Goal: Task Accomplishment & Management: Complete application form

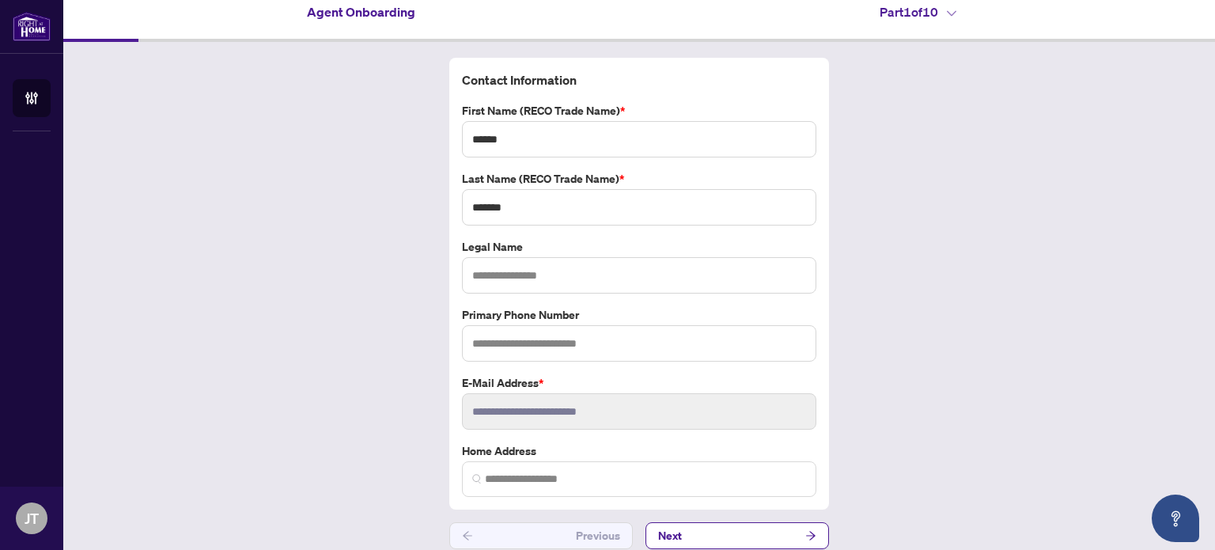
scroll to position [25, 0]
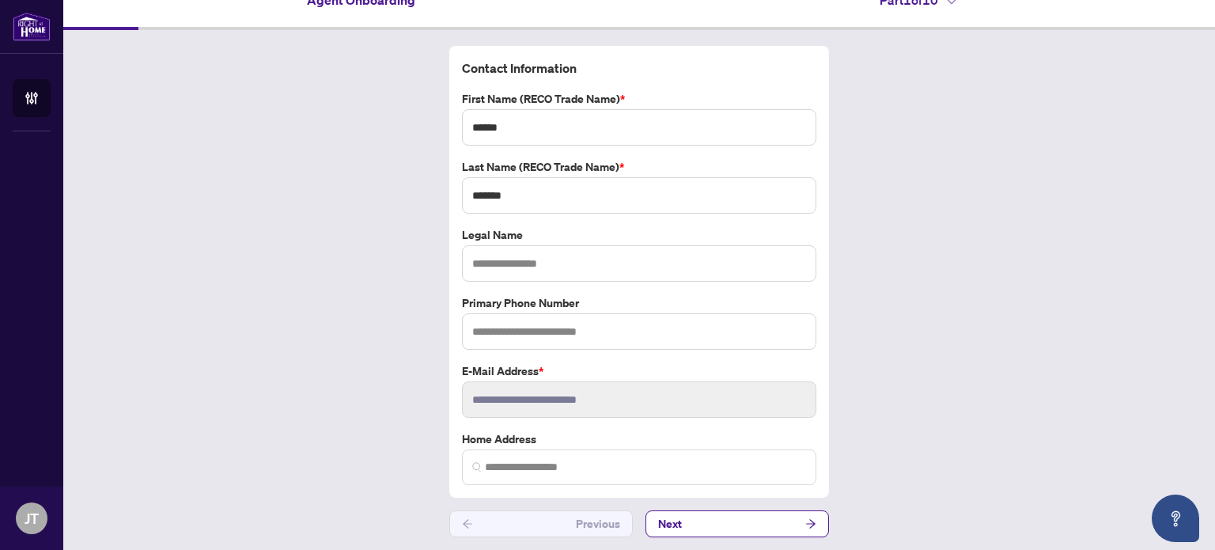
click at [720, 521] on button "Next" at bounding box center [738, 523] width 184 height 27
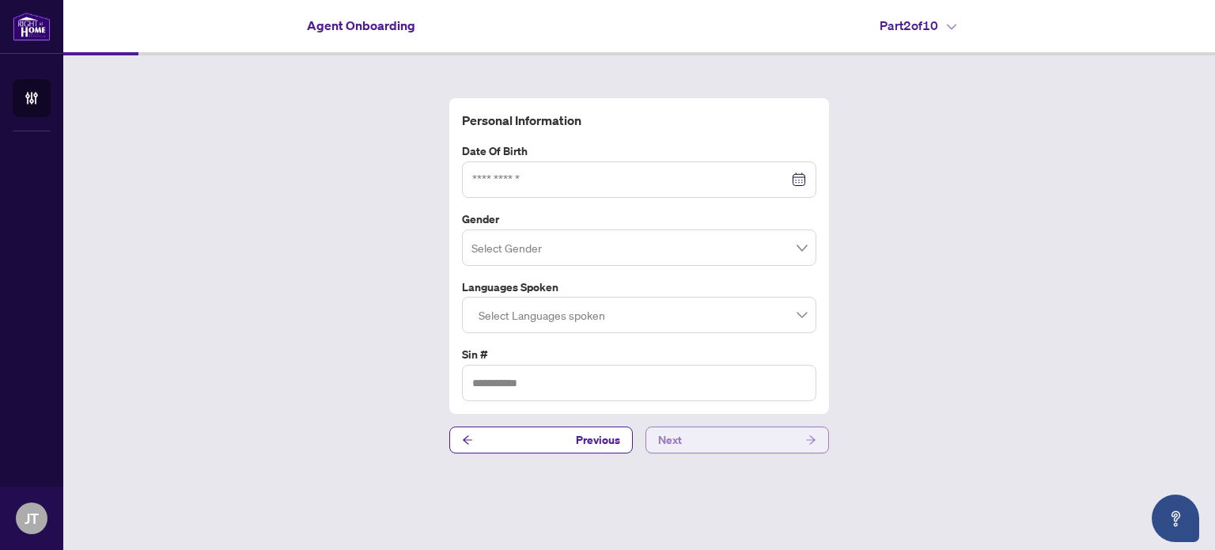
click at [703, 442] on button "Next" at bounding box center [738, 440] width 184 height 27
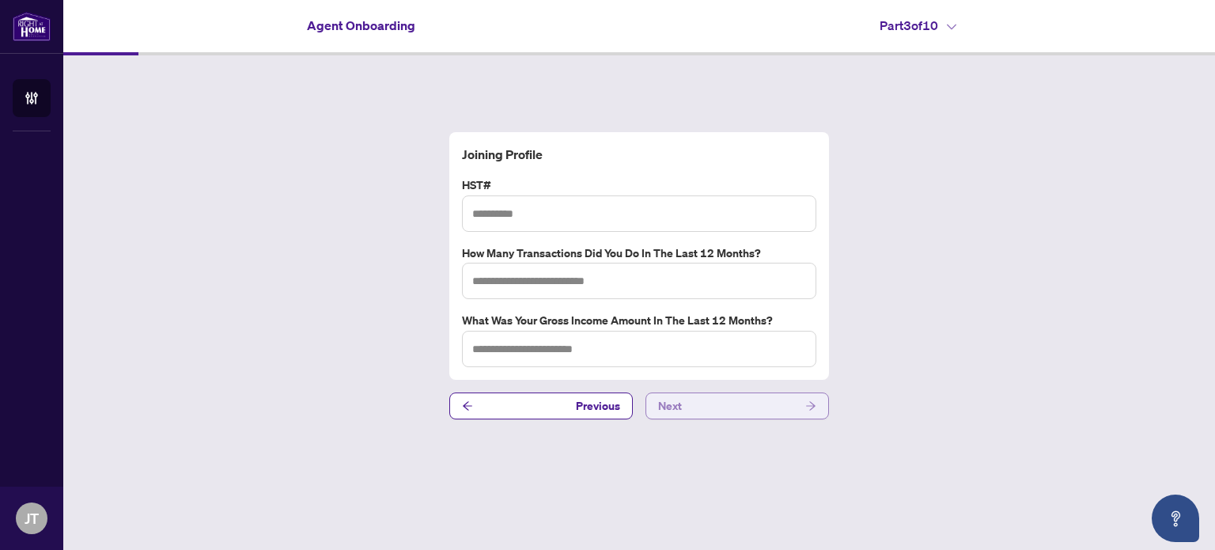
click at [719, 409] on button "Next" at bounding box center [738, 405] width 184 height 27
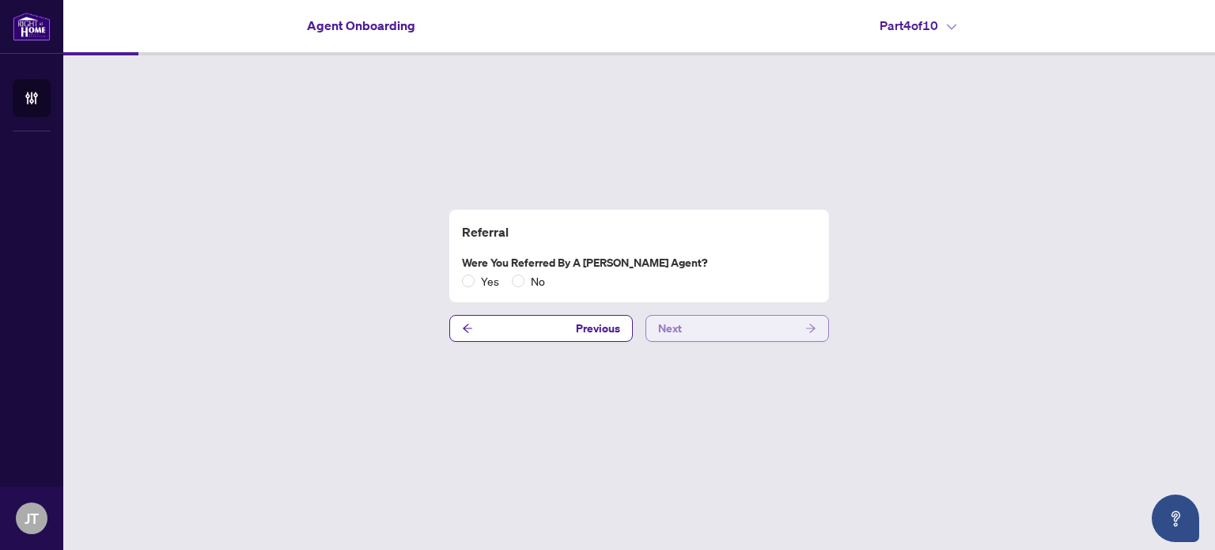
click at [730, 328] on button "Next" at bounding box center [738, 328] width 184 height 27
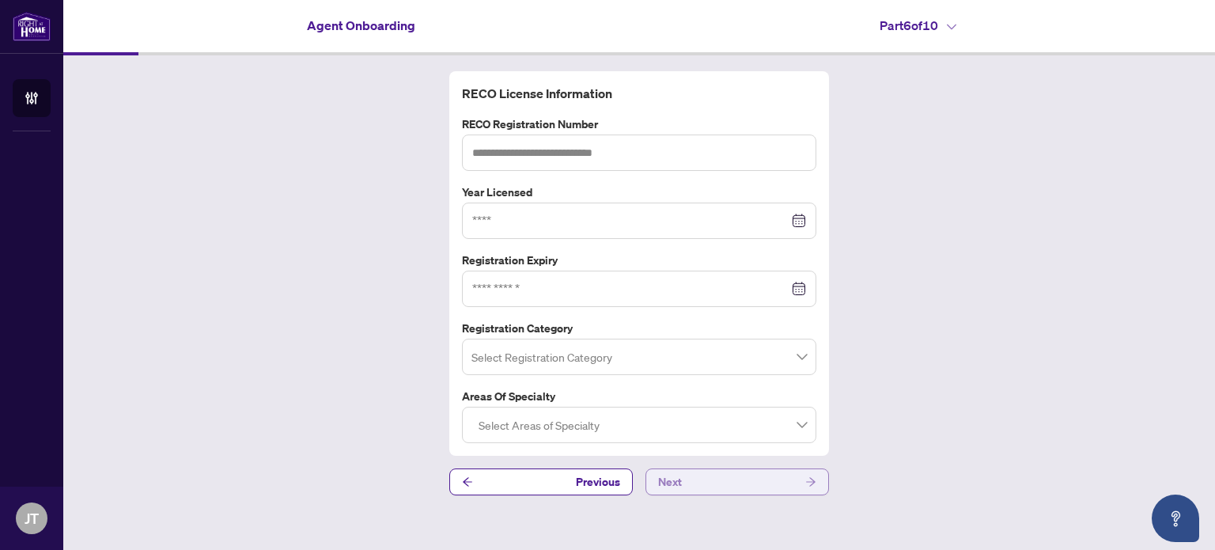
click at [709, 480] on button "Next" at bounding box center [738, 481] width 184 height 27
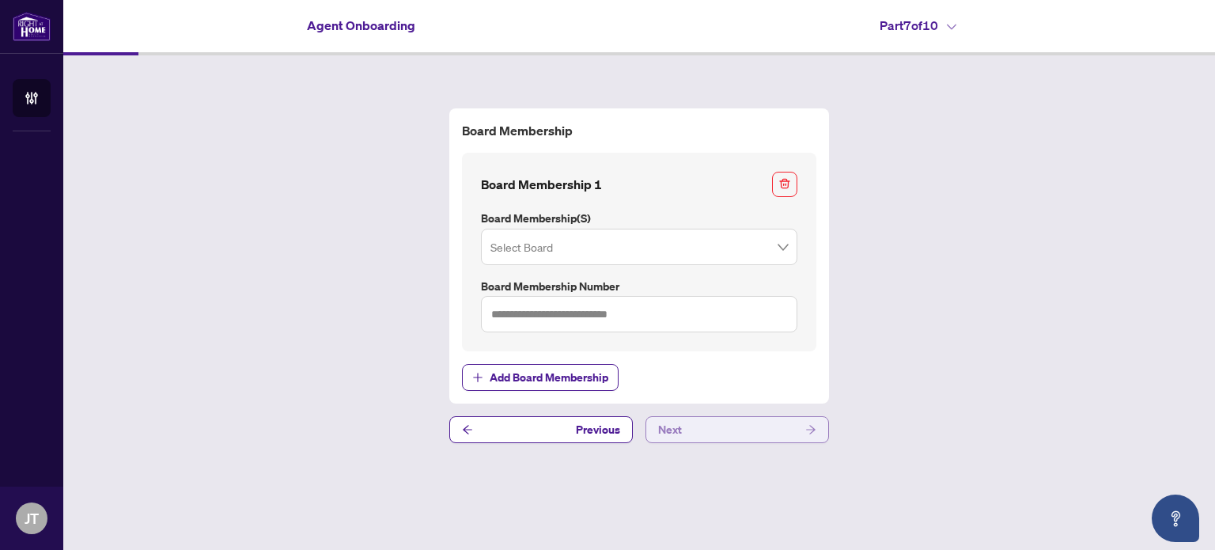
click at [711, 428] on button "Next" at bounding box center [738, 429] width 184 height 27
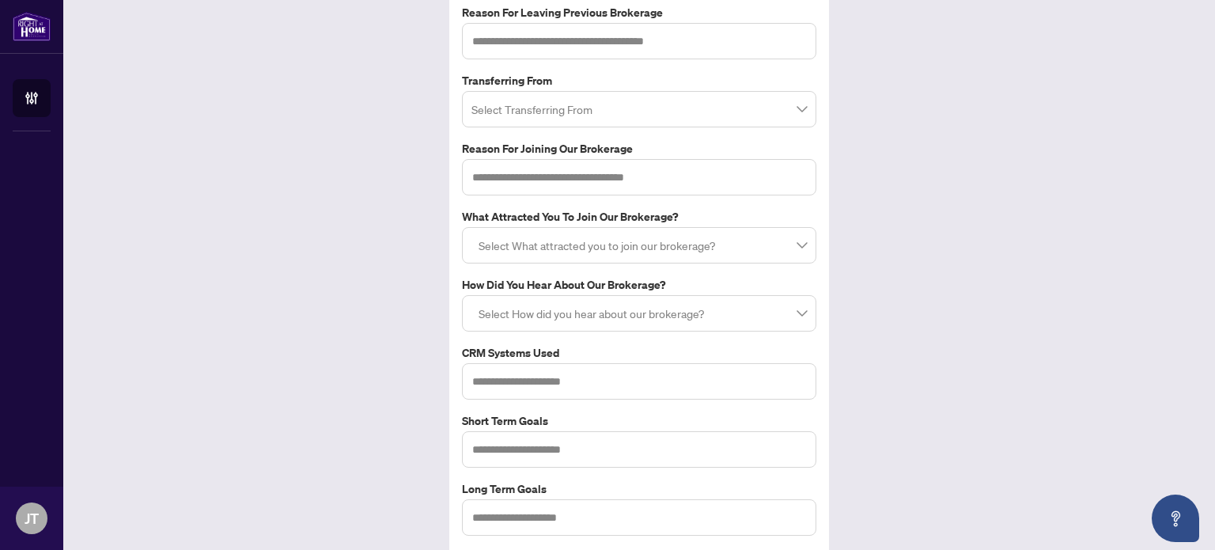
scroll to position [840, 0]
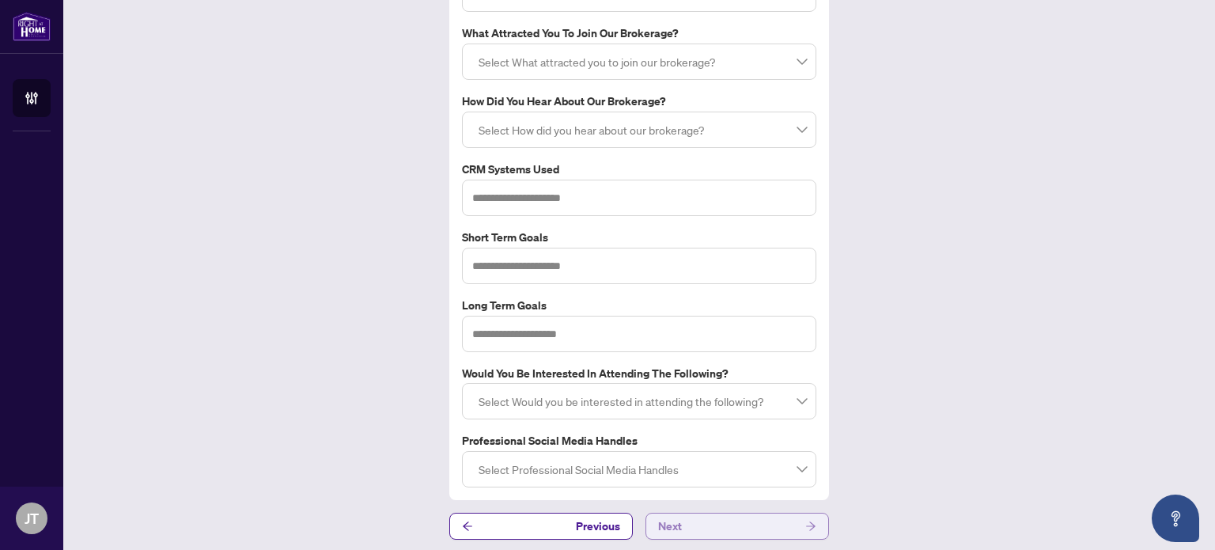
click at [728, 521] on button "Next" at bounding box center [738, 526] width 184 height 27
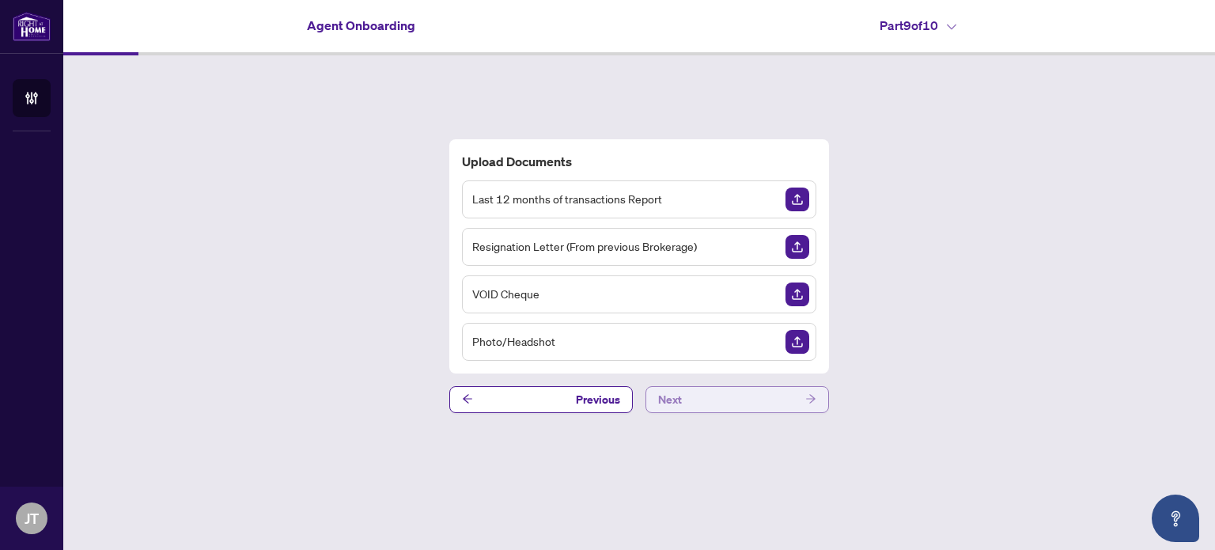
click at [727, 403] on button "Next" at bounding box center [738, 399] width 184 height 27
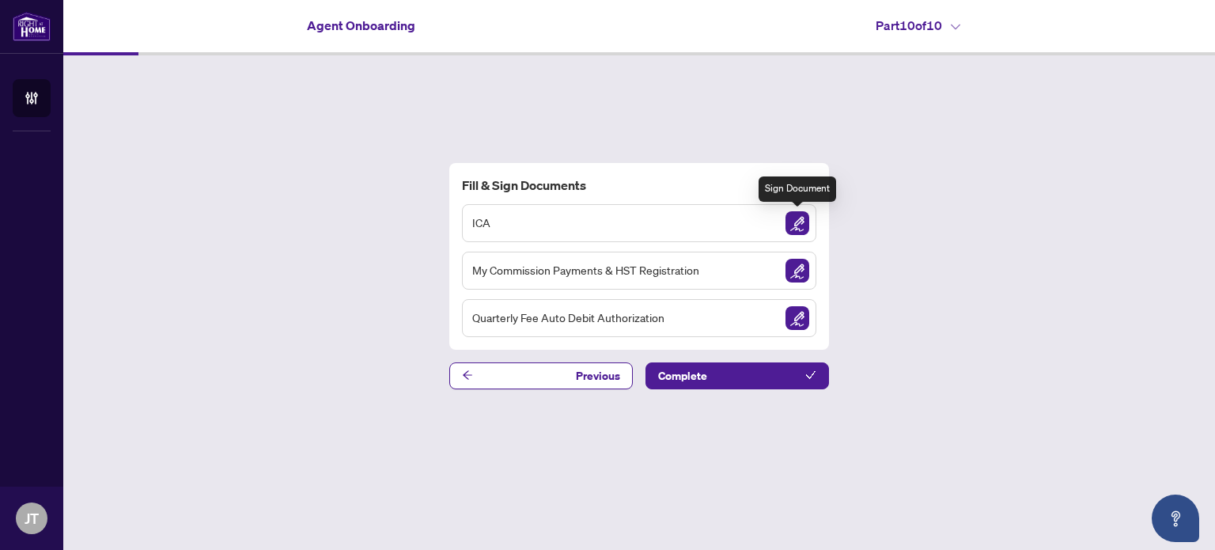
click at [800, 215] on img "Sign Document" at bounding box center [798, 223] width 24 height 24
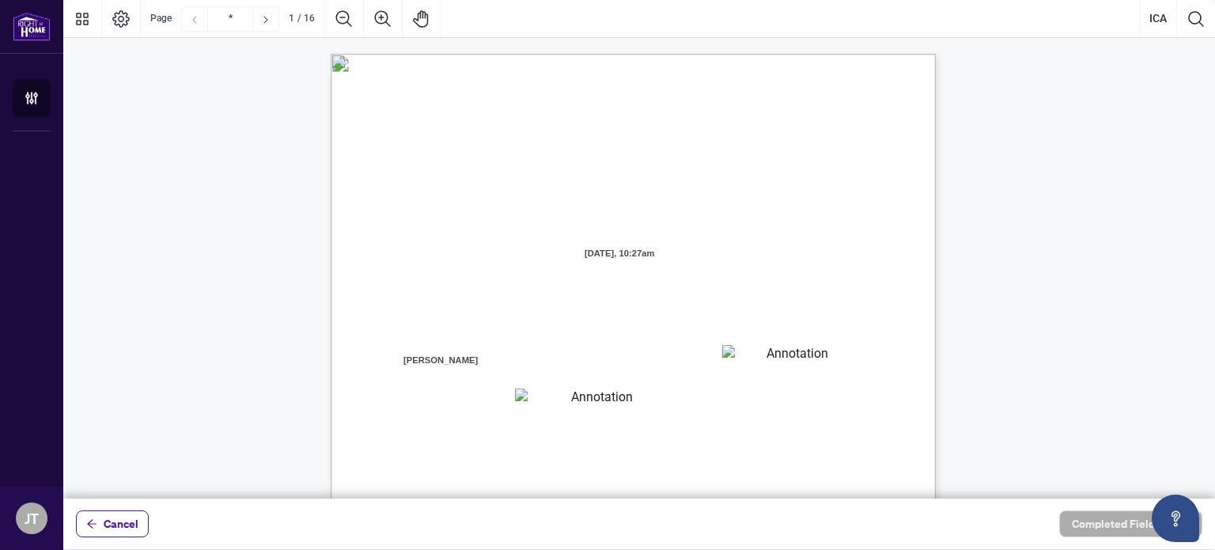
drag, startPoint x: 785, startPoint y: 365, endPoint x: 783, endPoint y: 355, distance: 9.8
click at [783, 357] on textarea "01K5VEWZ72S06HWYZH0ZGXCEJ9" at bounding box center [791, 357] width 138 height 24
type textarea "*******"
click at [557, 396] on textarea "01K5VEX5PETXG7YY7PH83CA6E5" at bounding box center [595, 399] width 161 height 20
type textarea "**********"
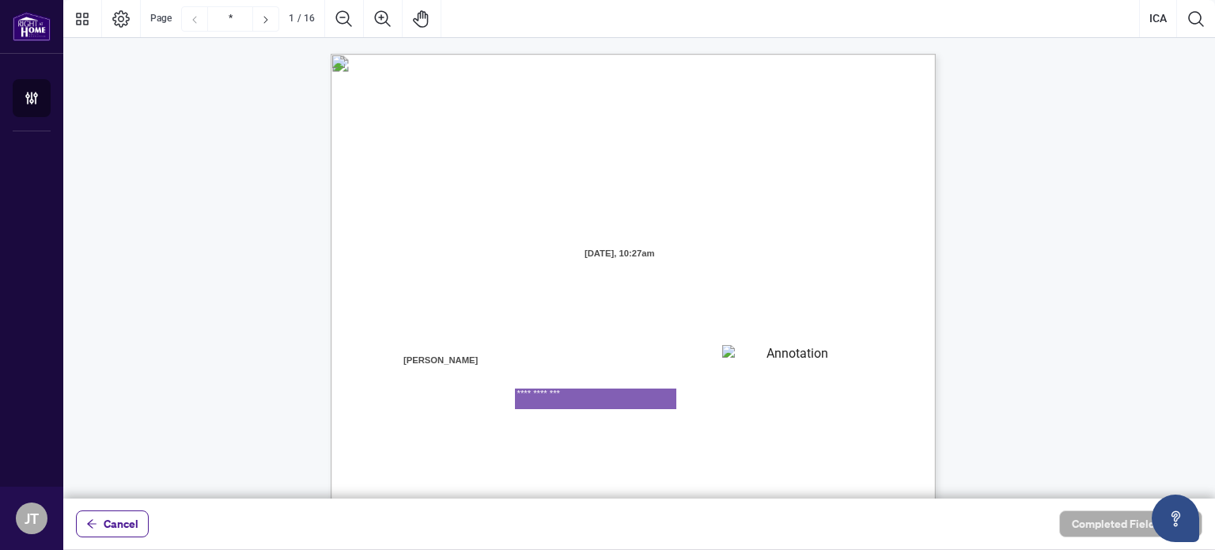
click at [428, 335] on span "AND:" at bounding box center [415, 342] width 26 height 14
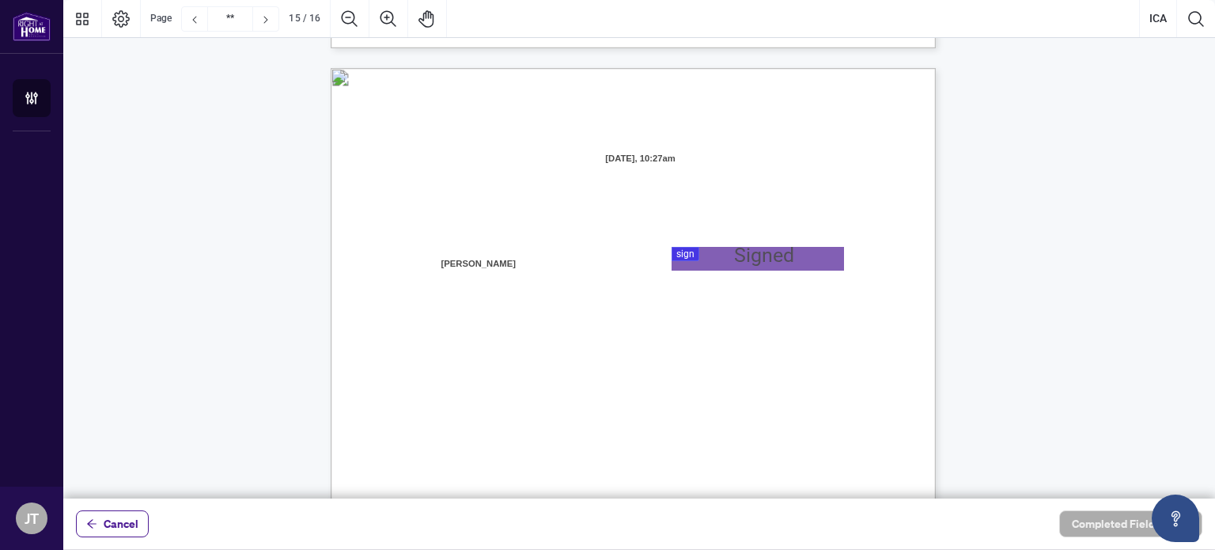
type input "**"
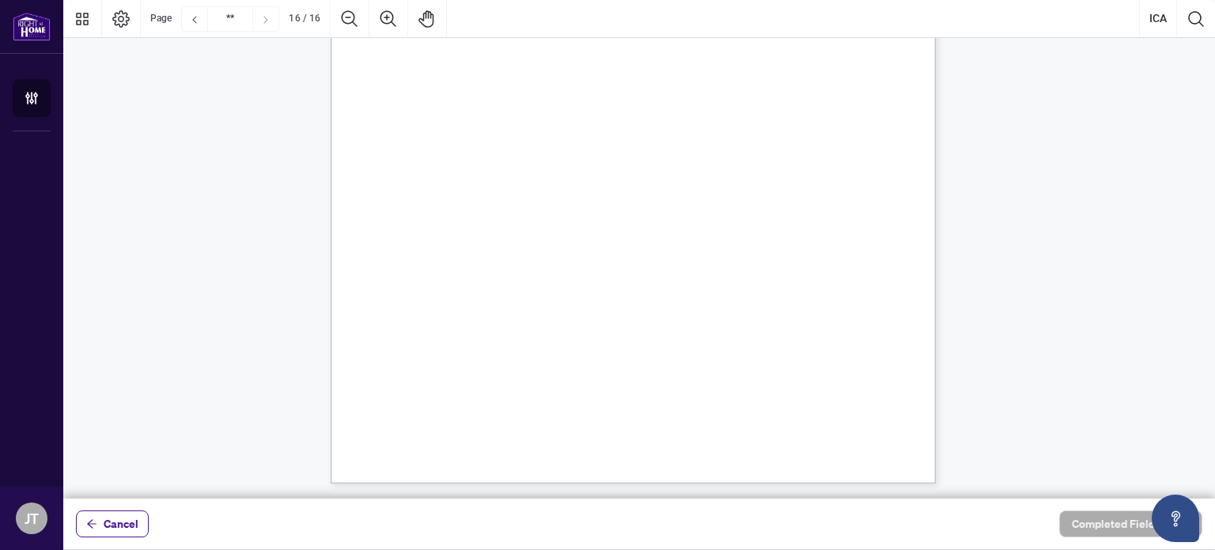
scroll to position [12006, 0]
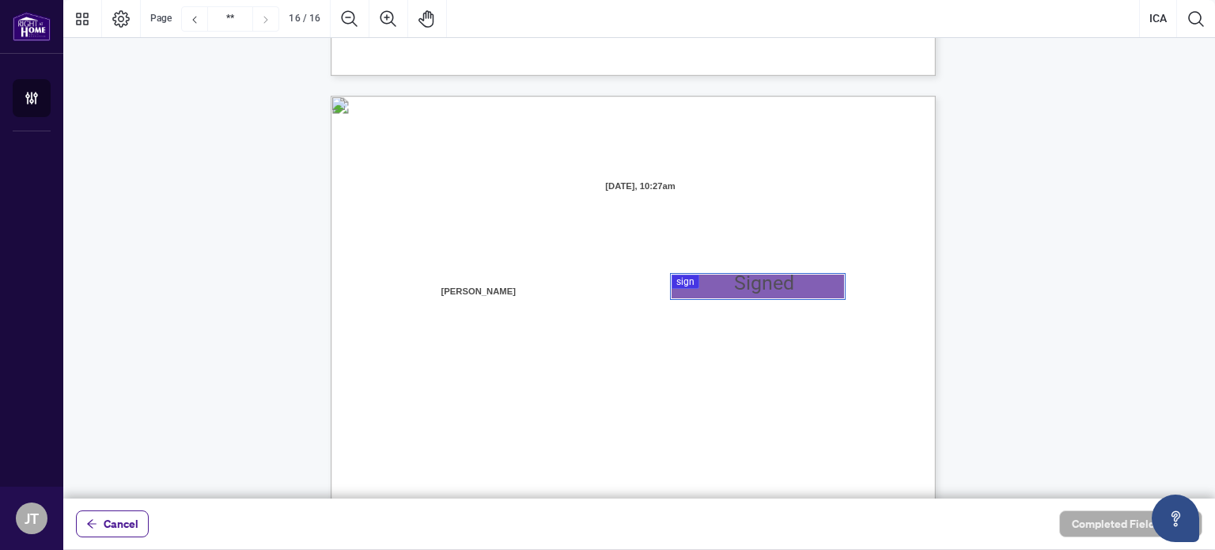
click at [794, 273] on div at bounding box center [639, 249] width 1152 height 499
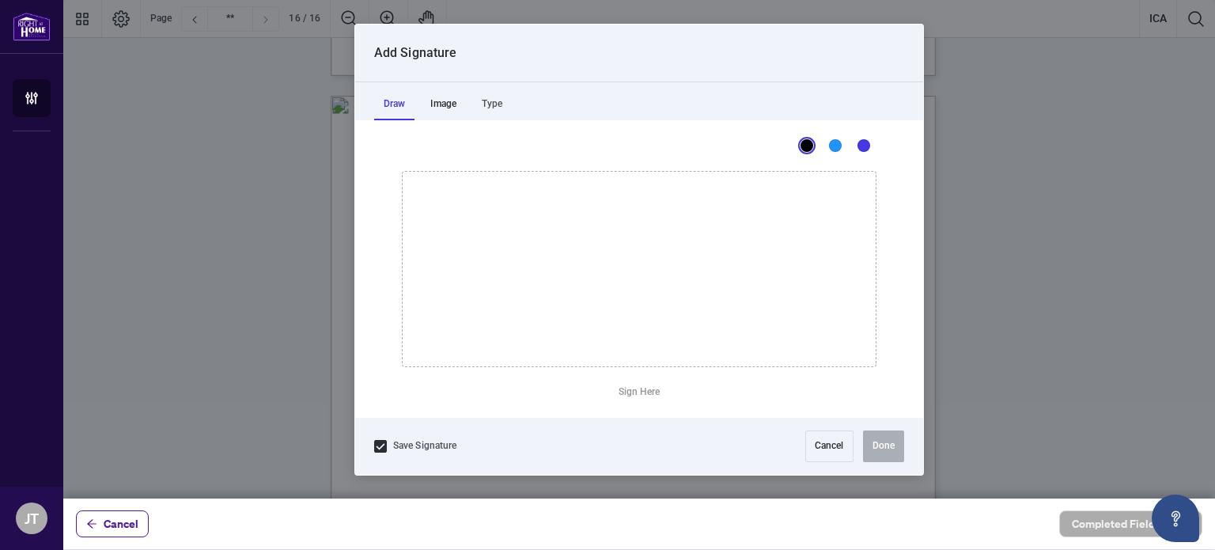
click at [443, 104] on div "Image" at bounding box center [443, 105] width 45 height 32
click at [495, 104] on div "Type" at bounding box center [492, 105] width 40 height 32
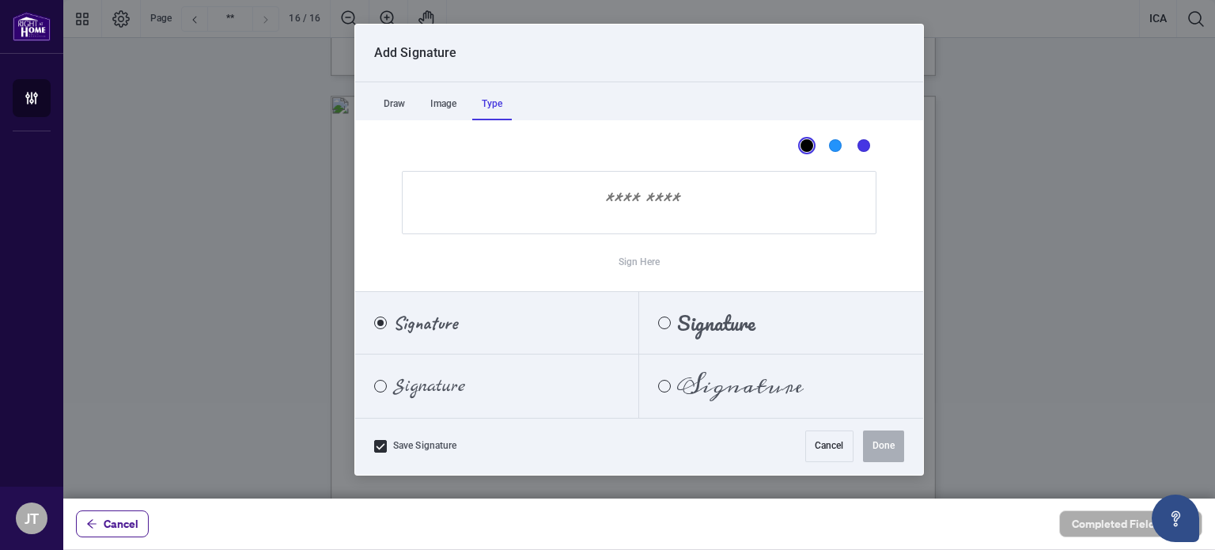
click at [700, 379] on span "Signature" at bounding box center [740, 385] width 127 height 17
click at [617, 216] on input "Sign Here" at bounding box center [639, 202] width 475 height 63
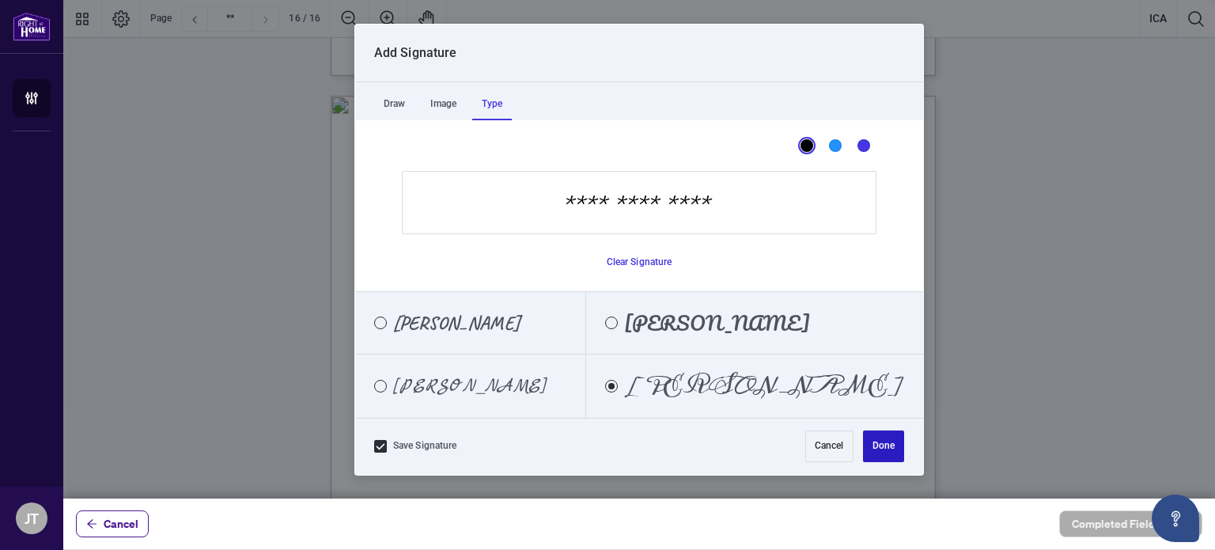
type input "**********"
click at [889, 449] on button "Done" at bounding box center [883, 446] width 41 height 32
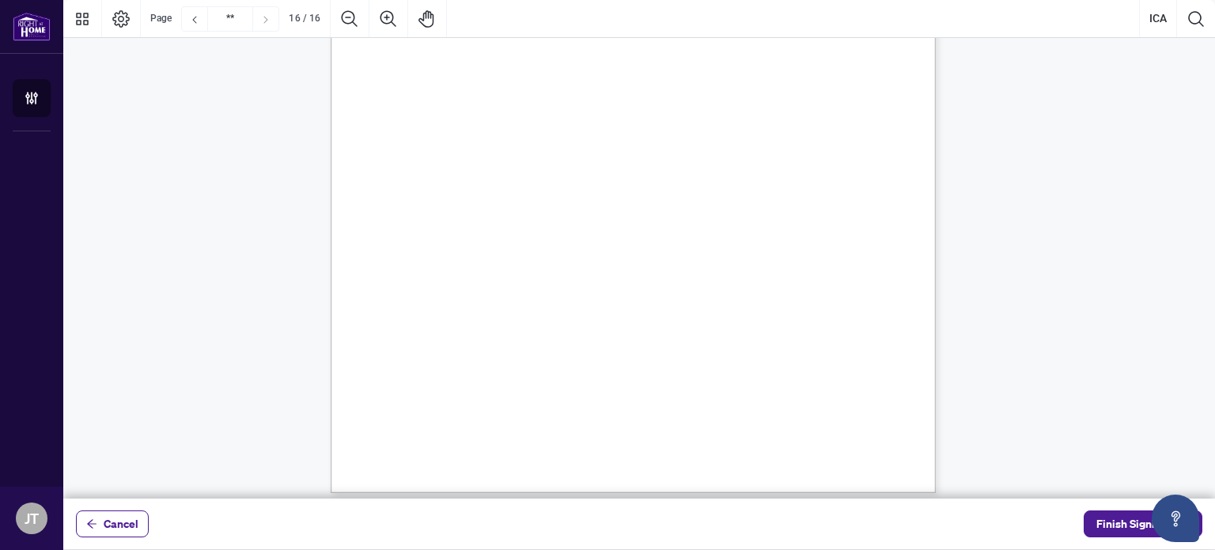
scroll to position [12402, 0]
click at [1111, 521] on span "Finish Signing" at bounding box center [1132, 523] width 71 height 25
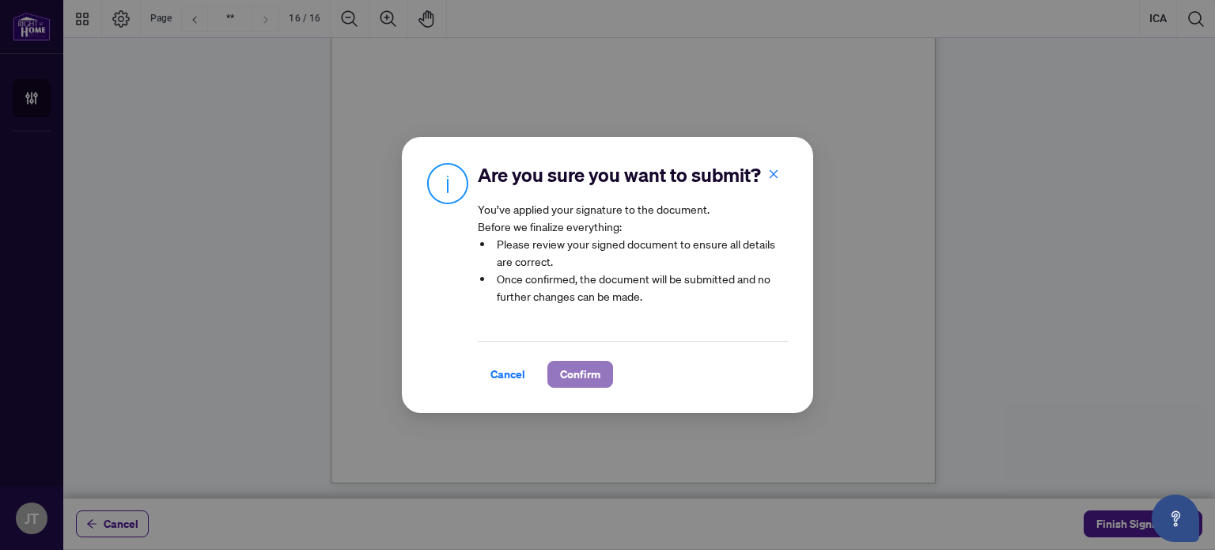
click at [586, 362] on span "Confirm" at bounding box center [580, 374] width 40 height 25
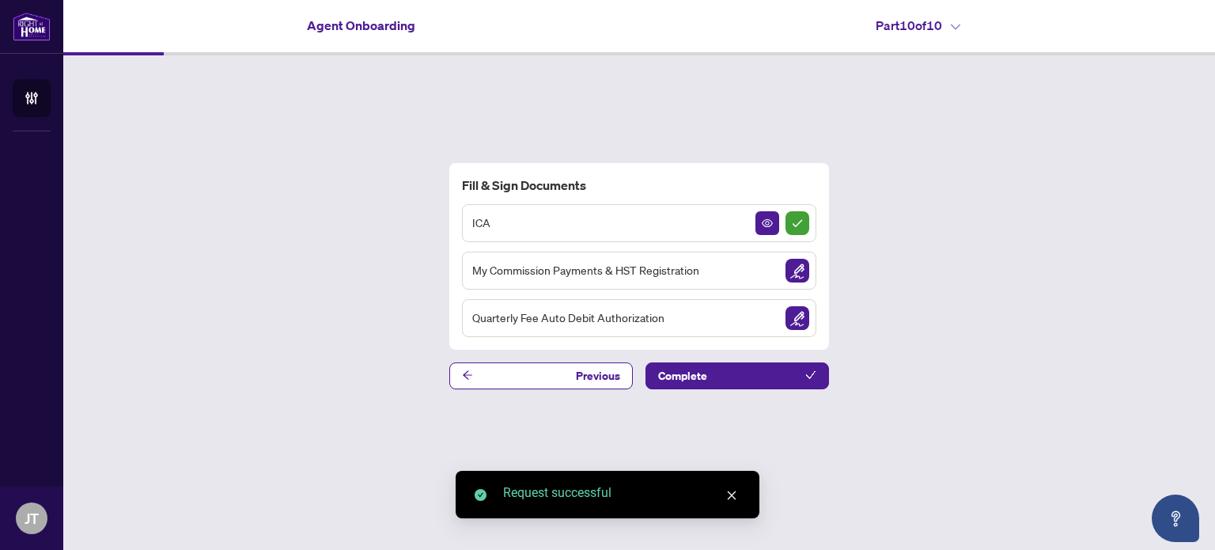
click at [797, 268] on img "Sign Document" at bounding box center [798, 271] width 24 height 24
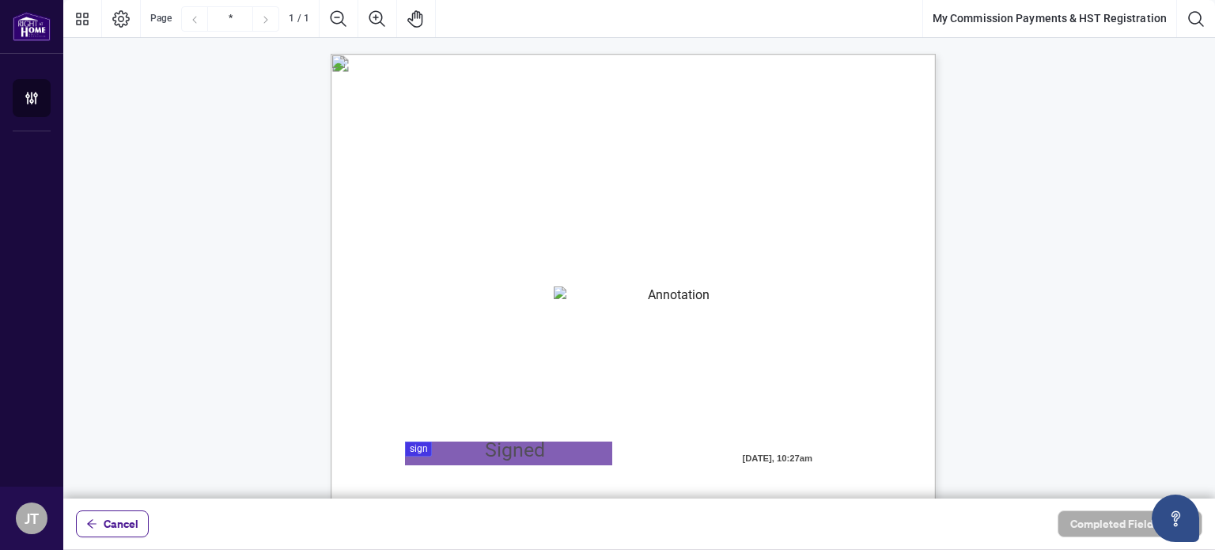
click at [631, 299] on textarea "01K5VEZ4Q1PC0MMY9JXDCHVTPN" at bounding box center [672, 298] width 237 height 24
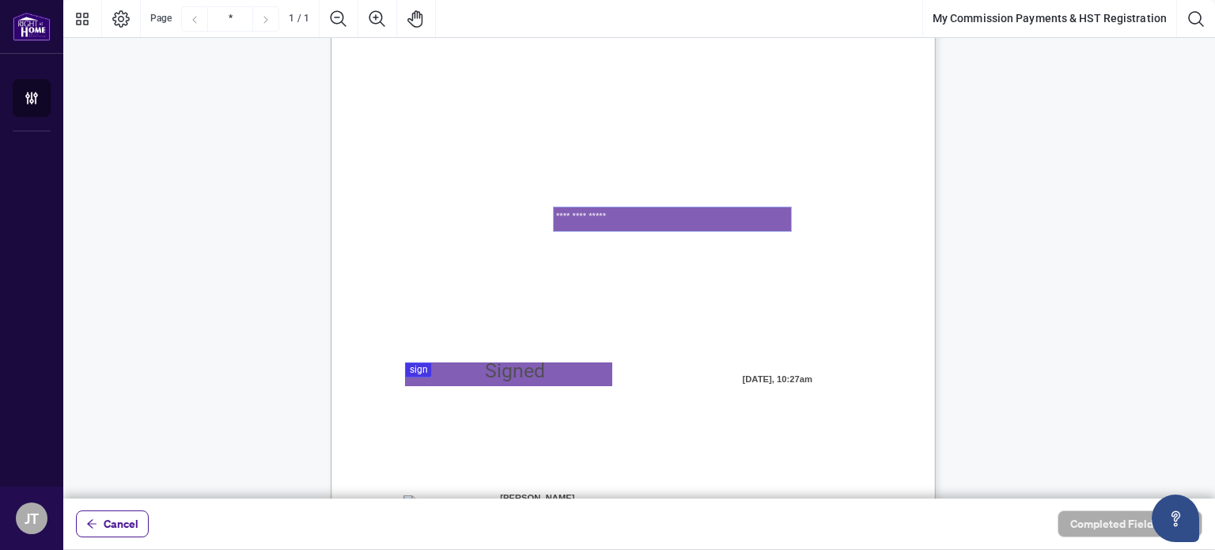
scroll to position [158, 0]
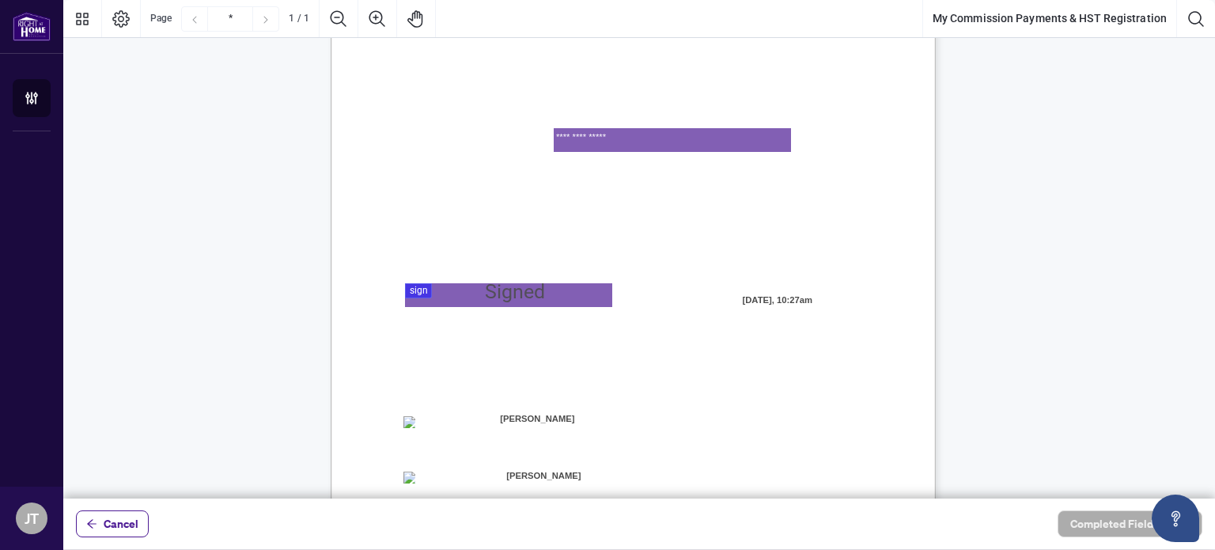
type textarea "**********"
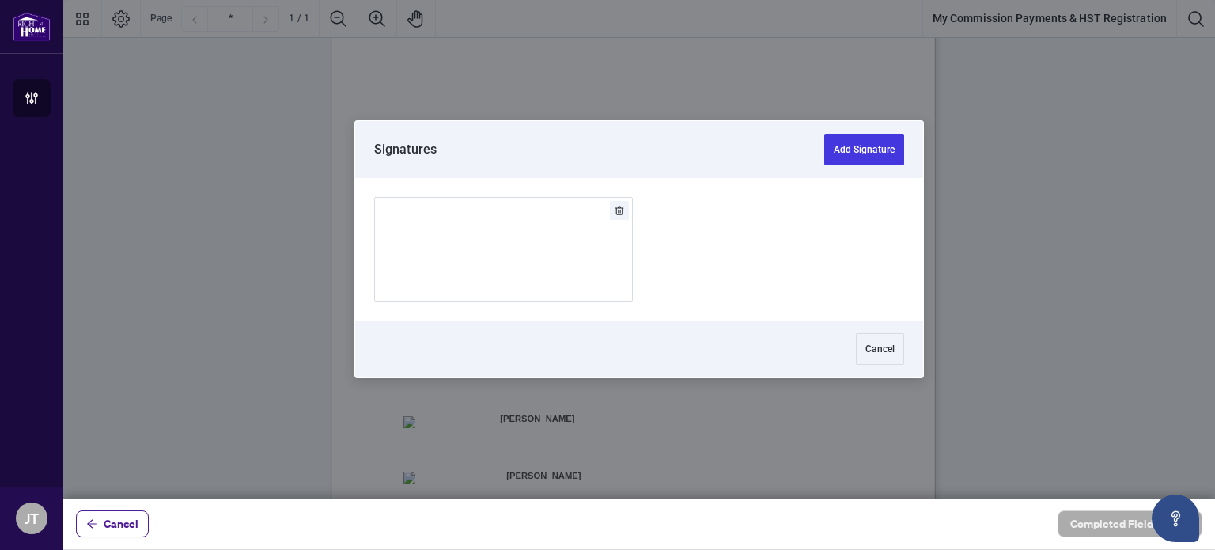
click at [565, 300] on div at bounding box center [639, 249] width 1152 height 499
click at [528, 244] on img "Add Signature" at bounding box center [503, 249] width 47 height 17
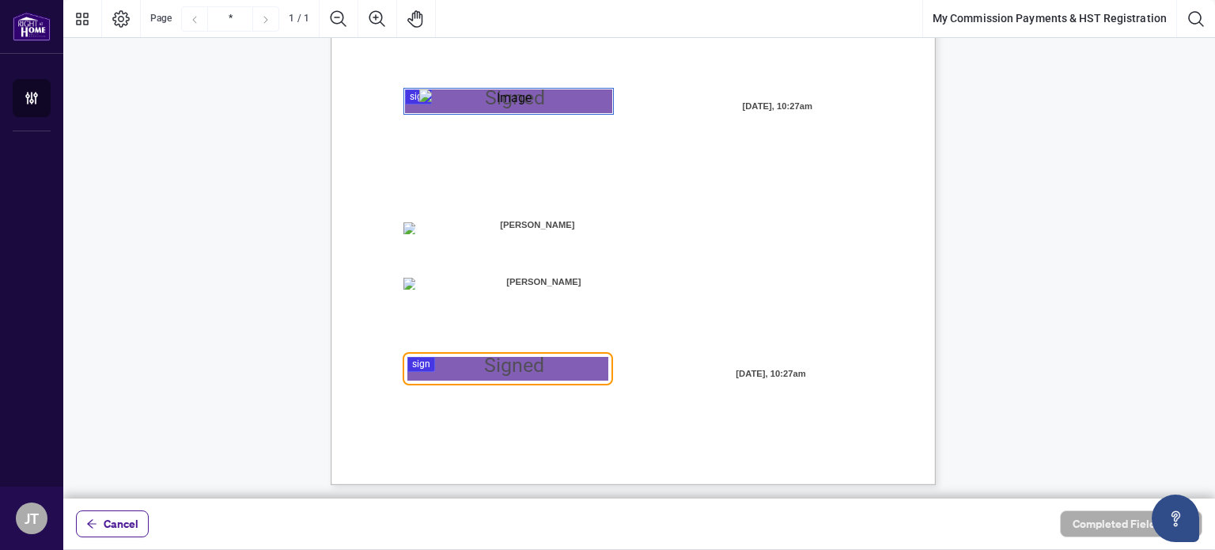
scroll to position [355, 0]
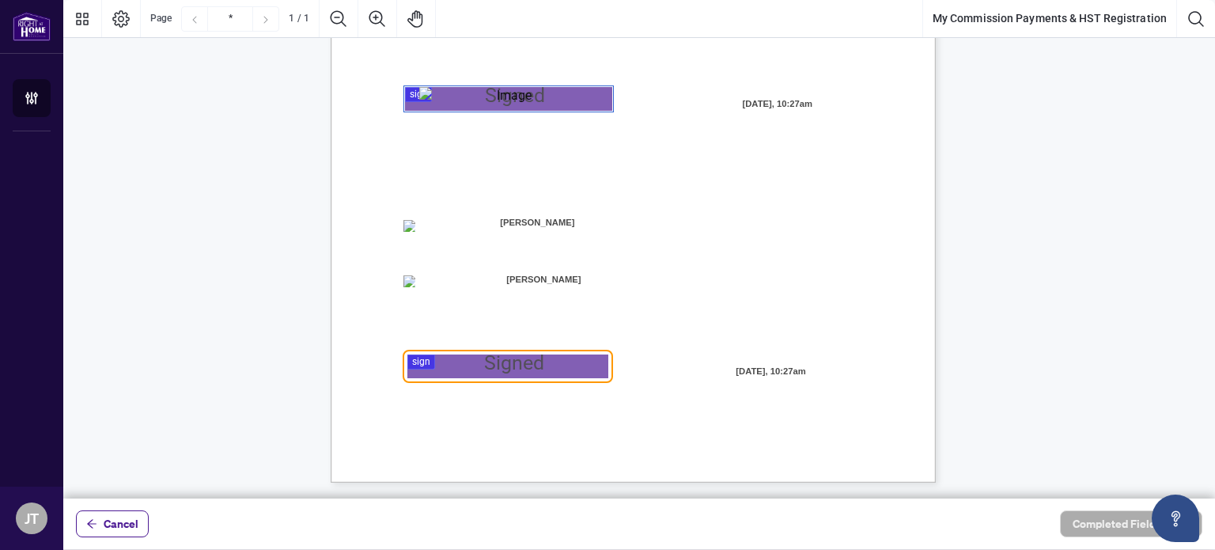
click at [411, 226] on span "☐" at bounding box center [408, 224] width 8 height 13
click at [411, 237] on span "Home Realty for Electronic Transfer (Direct Deposit) of my commission cheques." at bounding box center [573, 243] width 340 height 14
click at [428, 247] on span "Home Realty for Electronic Transfer (Direct Deposit) of my commission cheques." at bounding box center [573, 243] width 340 height 14
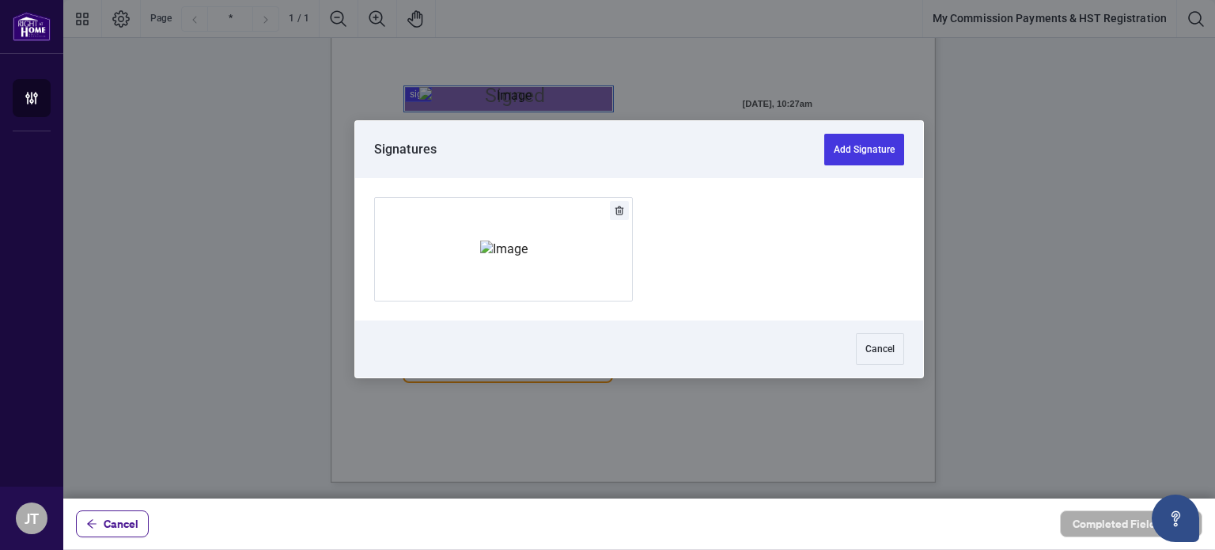
click at [514, 371] on div at bounding box center [639, 249] width 1152 height 499
click at [511, 258] on img "Add Signature" at bounding box center [503, 249] width 47 height 17
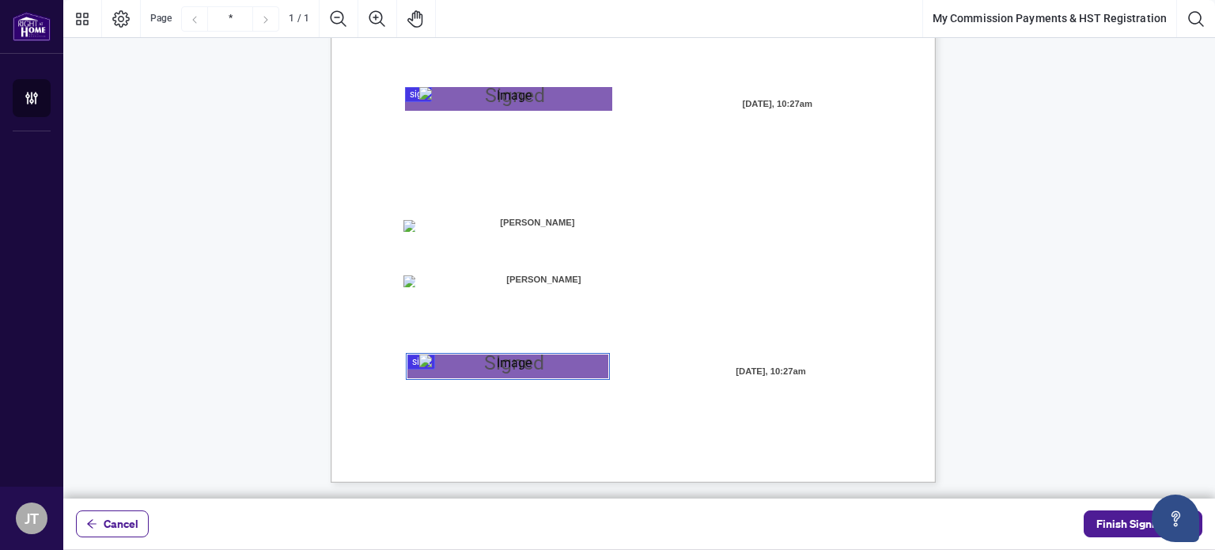
click at [650, 332] on span "cheque issued to me and that it will be deducted from each commission cheque." at bounding box center [571, 329] width 336 height 14
click at [1098, 518] on span "Finish Signing" at bounding box center [1132, 523] width 71 height 25
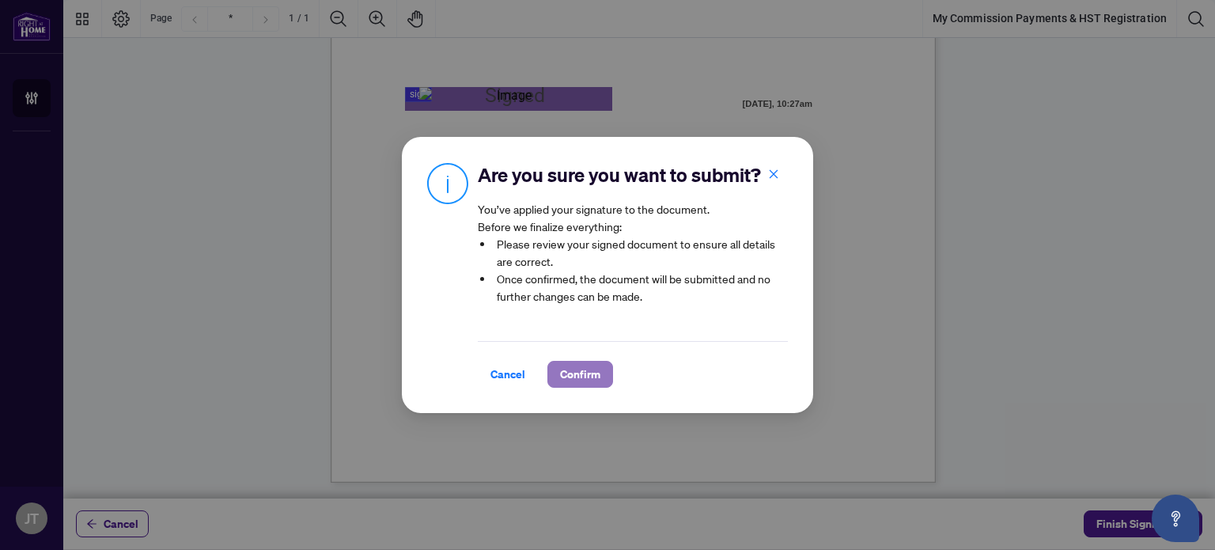
click at [582, 384] on span "Confirm" at bounding box center [580, 374] width 40 height 25
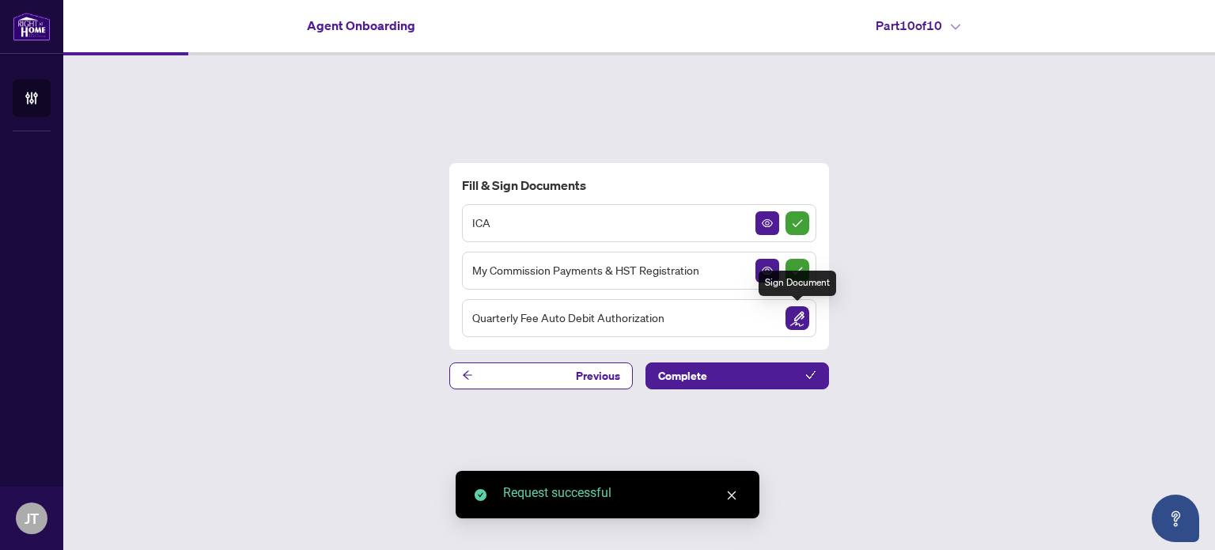
click at [802, 317] on img "Sign Document" at bounding box center [798, 318] width 24 height 24
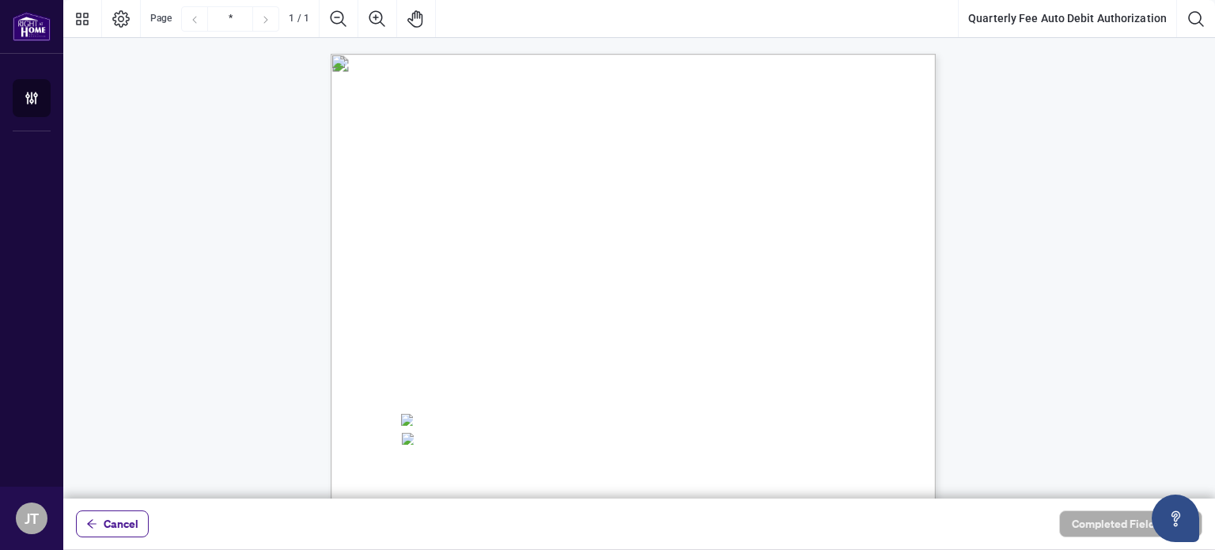
scroll to position [237, 0]
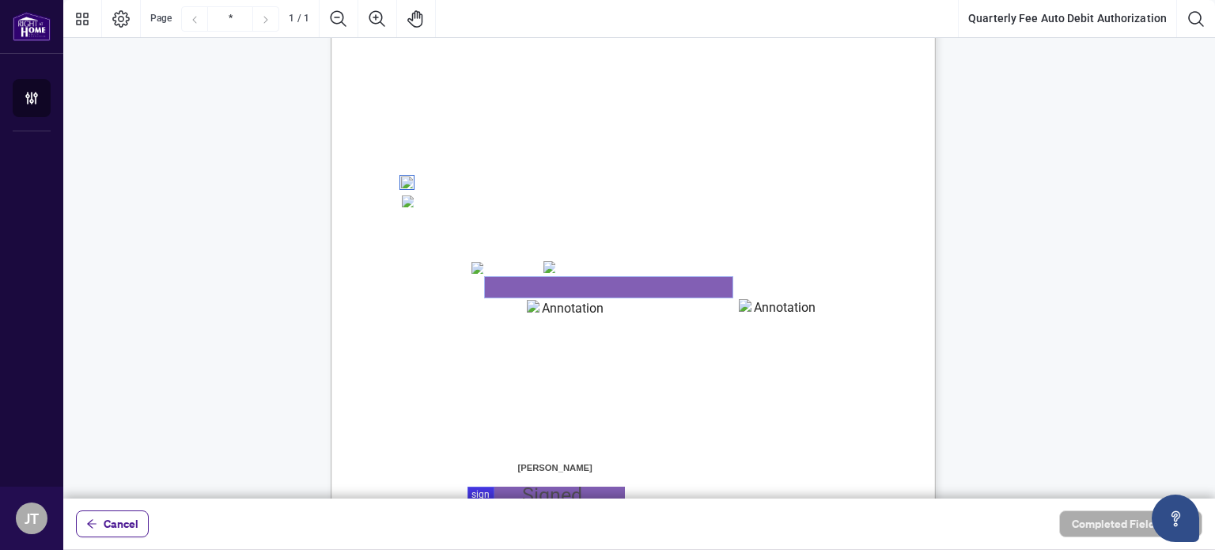
click at [564, 288] on textarea "01K5VF2YV4W8CYJN4EZ75KYB4Y" at bounding box center [609, 287] width 248 height 21
type textarea "**********"
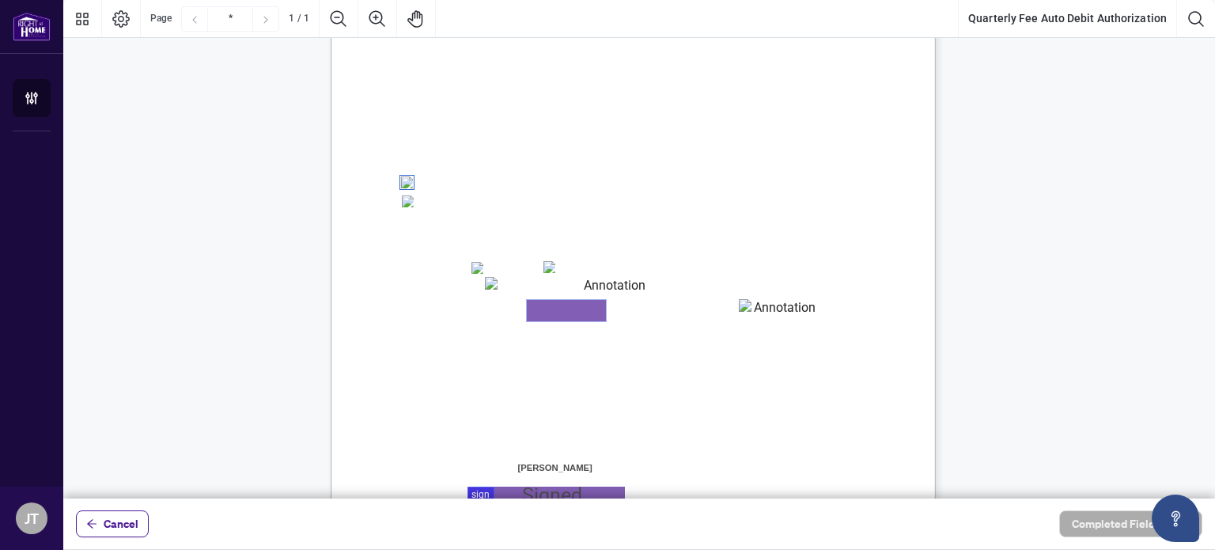
click at [575, 313] on textarea "01K5VF36Y3YG7N6FKNPMFT5EFV" at bounding box center [566, 310] width 79 height 21
type textarea "*****"
click at [769, 309] on textarea "01K5VF3GDQHV3XDMA7BVZ954WQ" at bounding box center [778, 309] width 79 height 21
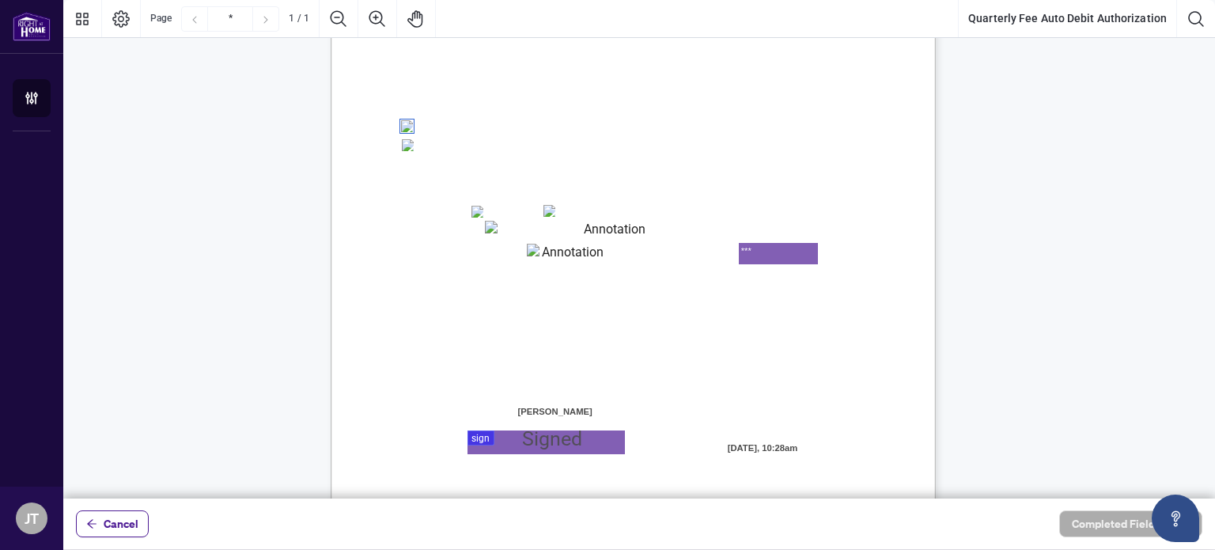
scroll to position [355, 0]
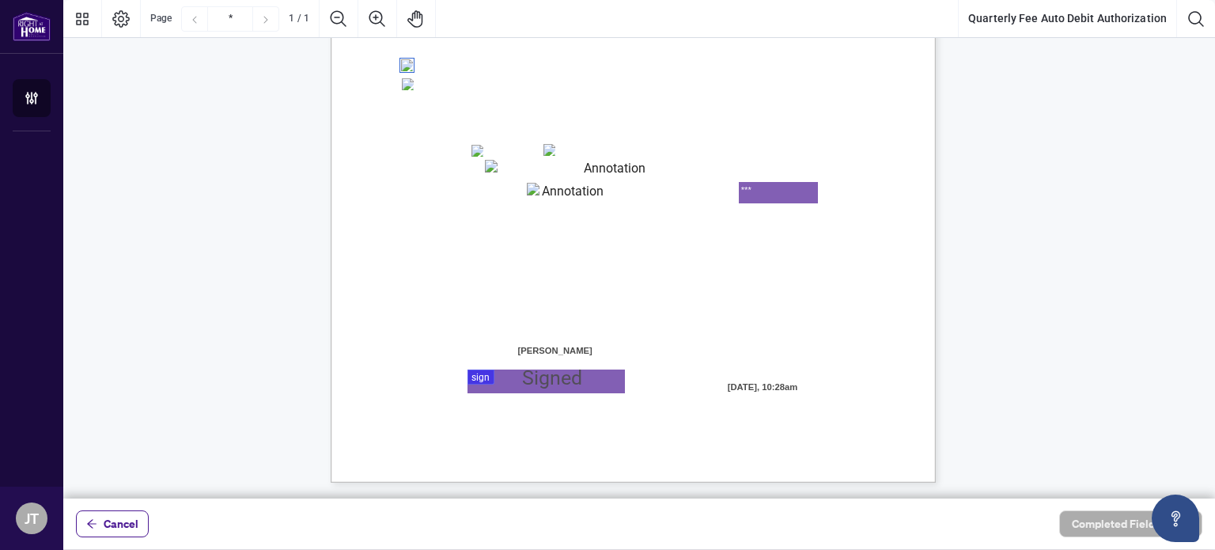
type textarea "***"
click at [572, 375] on div at bounding box center [639, 249] width 1152 height 499
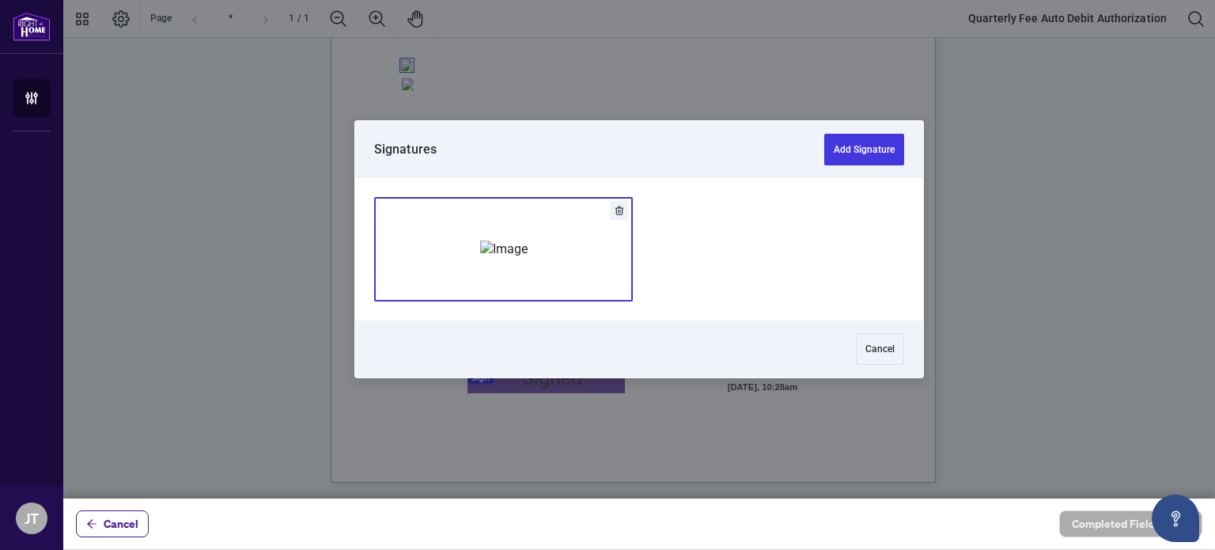
click at [528, 245] on img "Add Signature" at bounding box center [503, 249] width 47 height 17
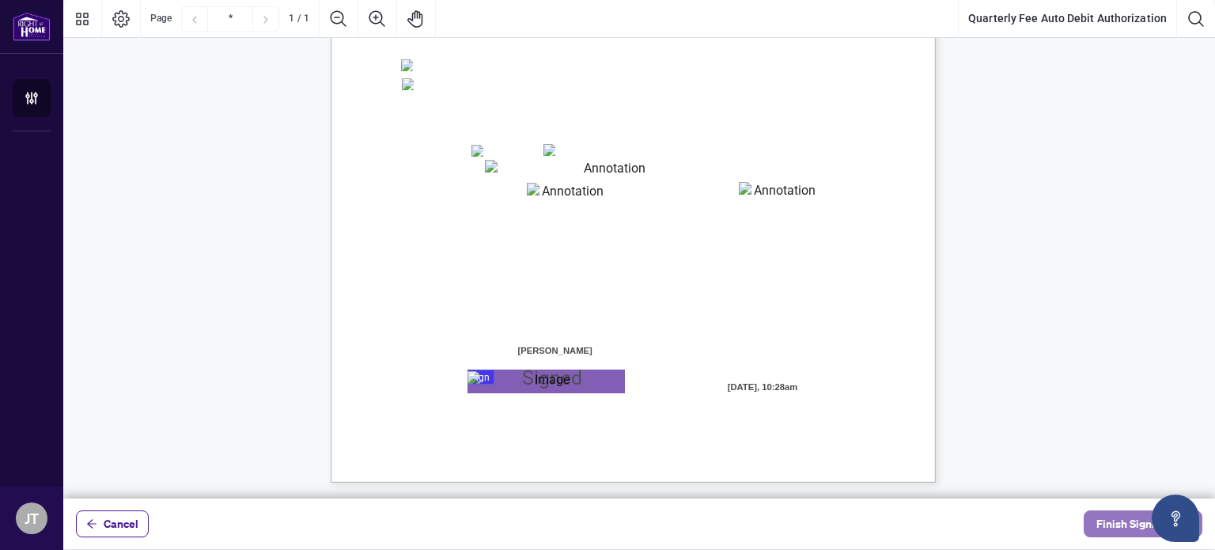
click at [1109, 525] on span "Finish Signing" at bounding box center [1132, 523] width 71 height 25
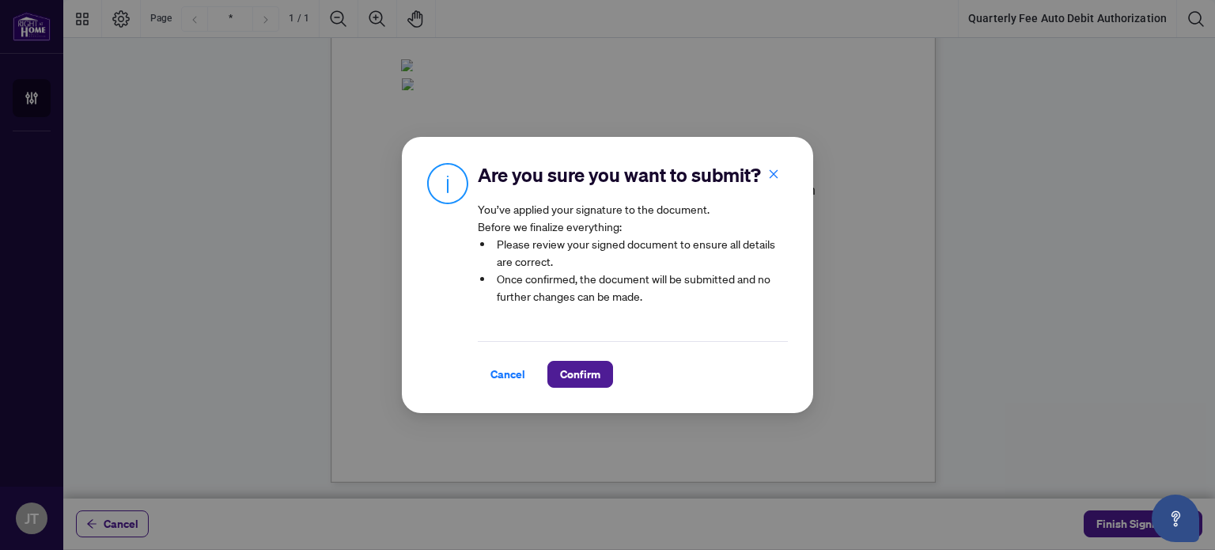
click at [775, 171] on icon "close" at bounding box center [773, 174] width 11 height 11
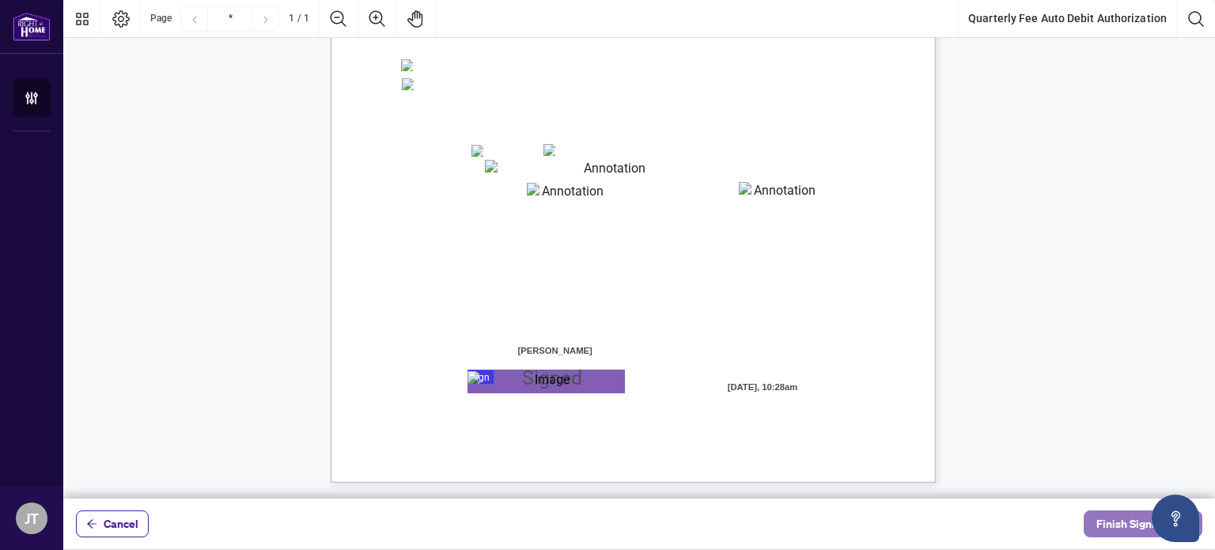
click at [1111, 521] on span "Finish Signing" at bounding box center [1132, 523] width 71 height 25
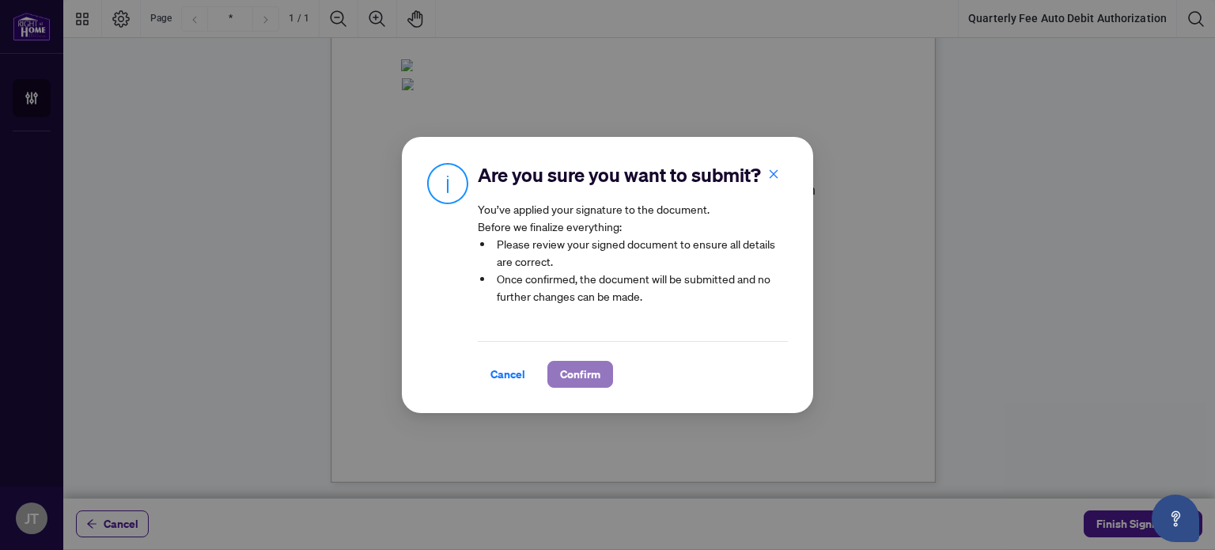
click at [587, 370] on span "Confirm" at bounding box center [580, 374] width 40 height 25
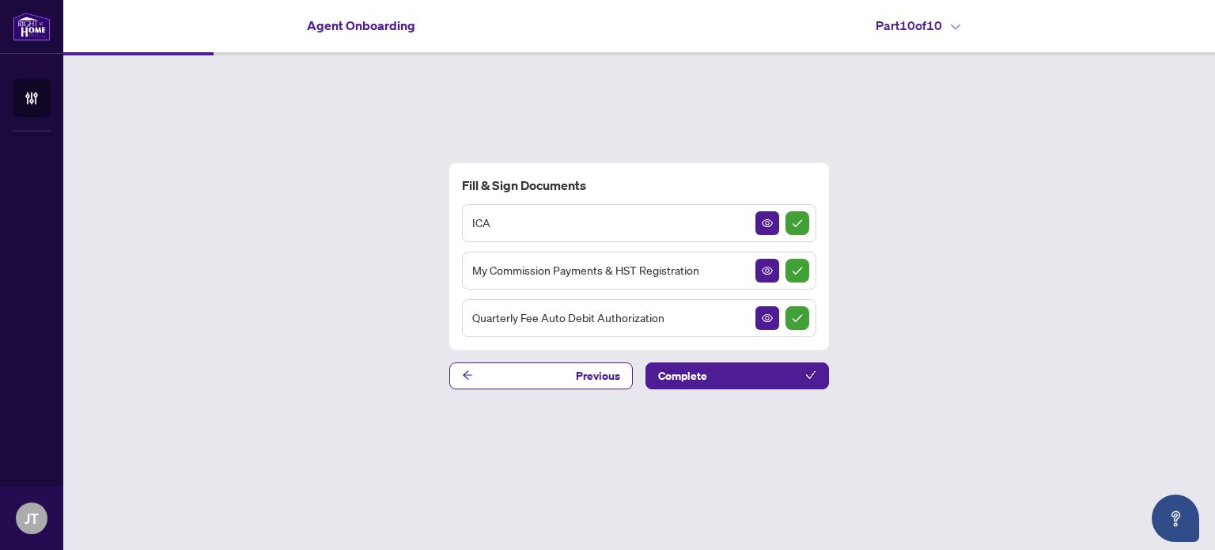
click at [267, 170] on div "Fill & Sign Documents ICA My Commission Payments & HST Registration Quarterly F…" at bounding box center [639, 275] width 1152 height 441
